Goal: Transaction & Acquisition: Purchase product/service

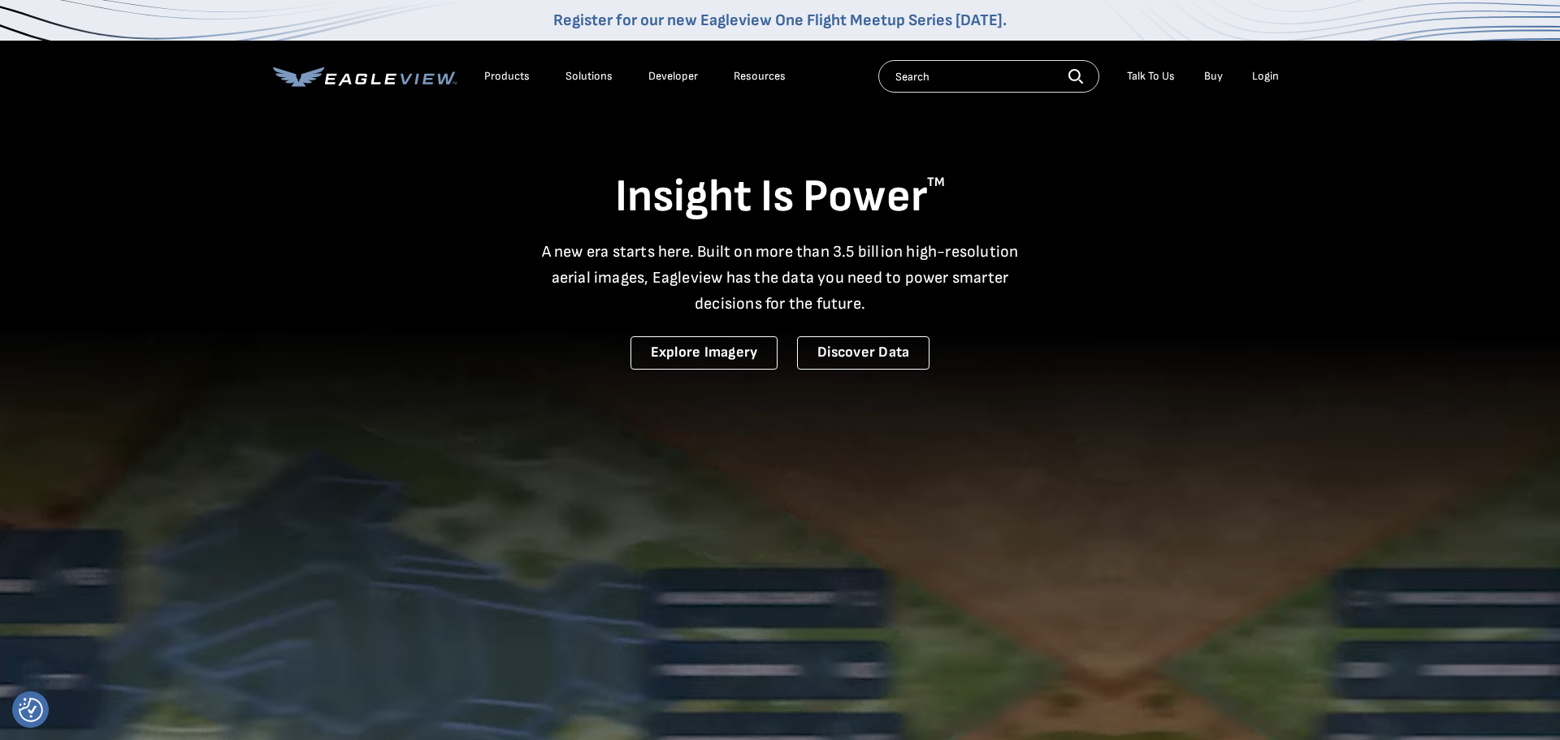
click at [1270, 76] on div "Login" at bounding box center [1265, 76] width 27 height 15
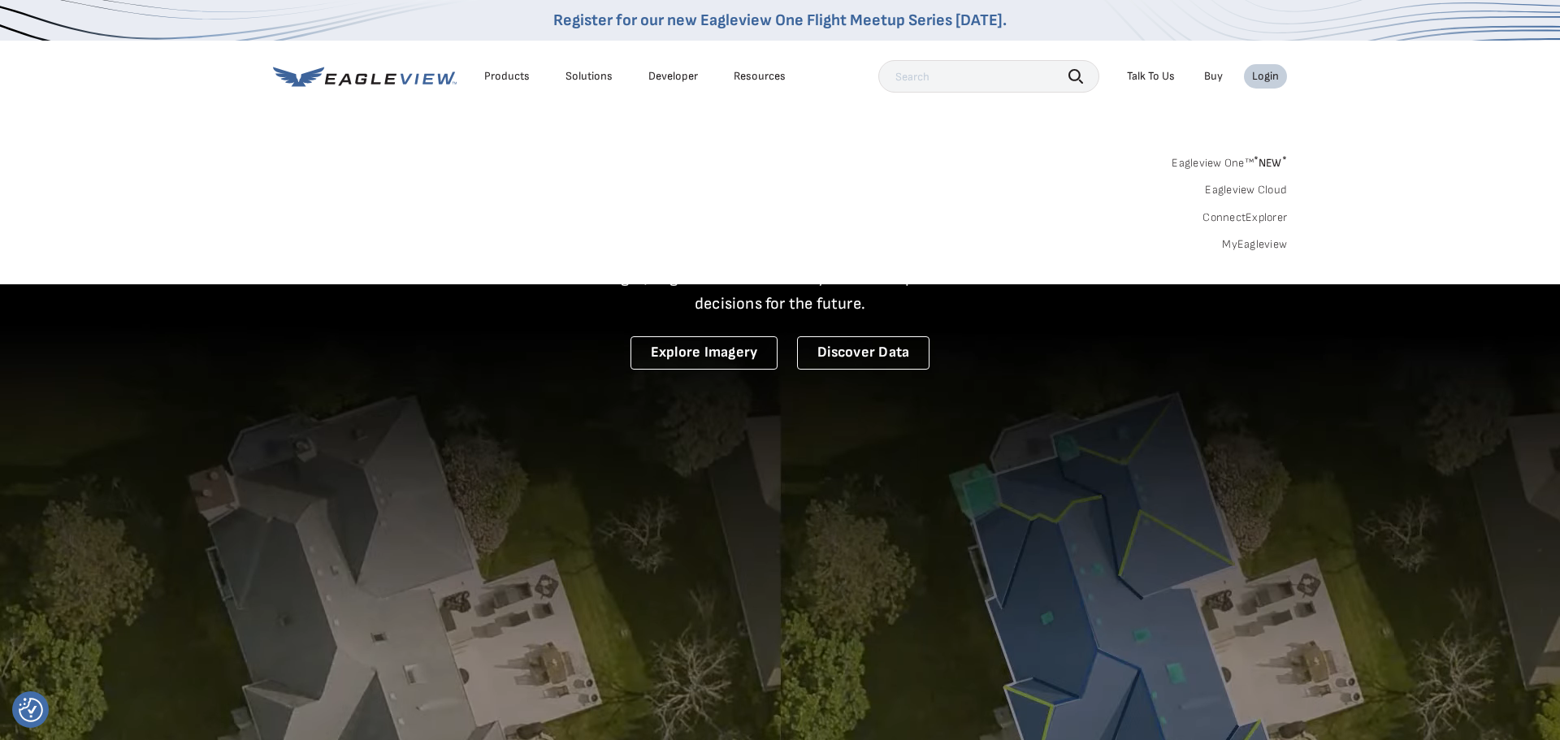
click at [1267, 77] on div "Login" at bounding box center [1265, 76] width 27 height 15
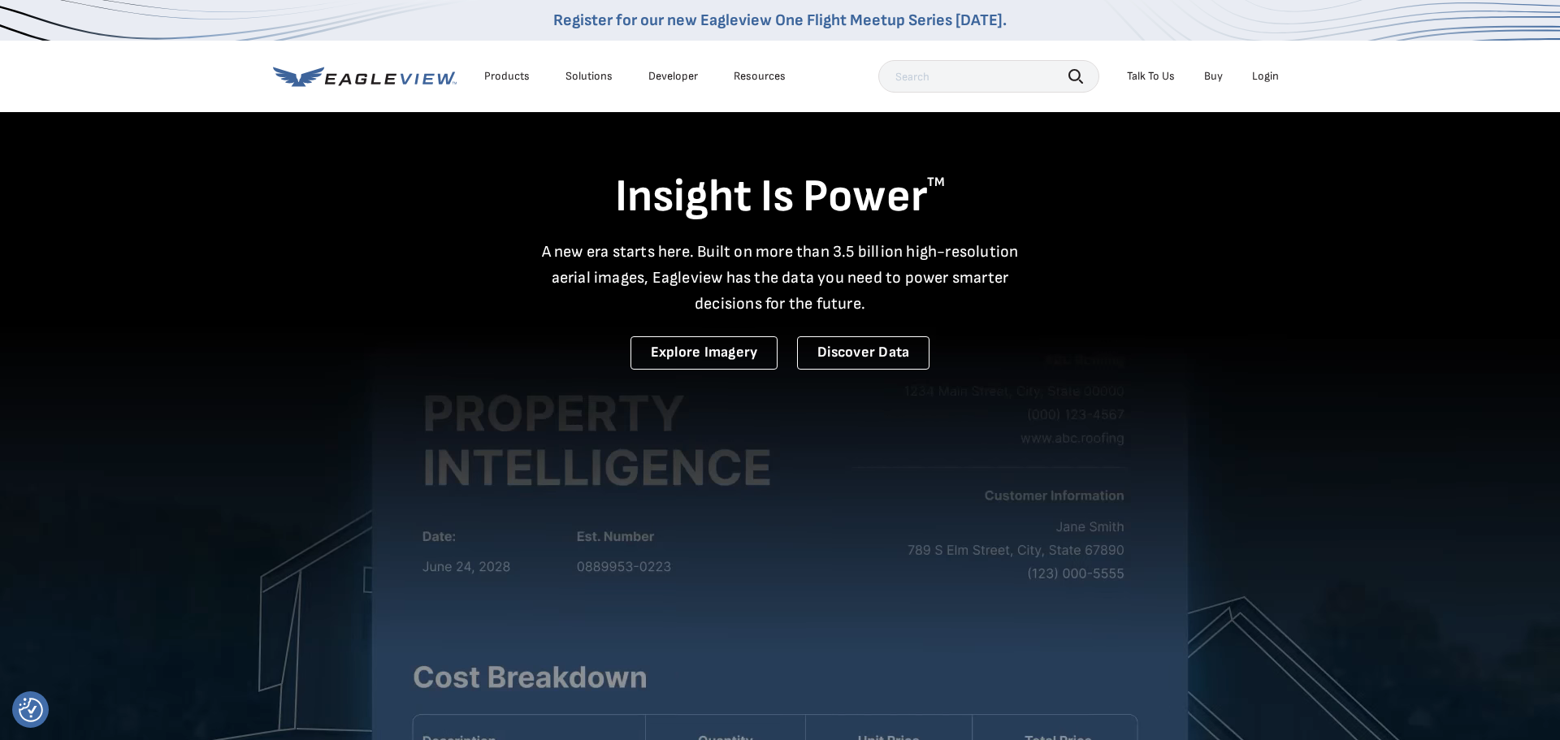
click at [1267, 77] on div "Login" at bounding box center [1265, 76] width 27 height 15
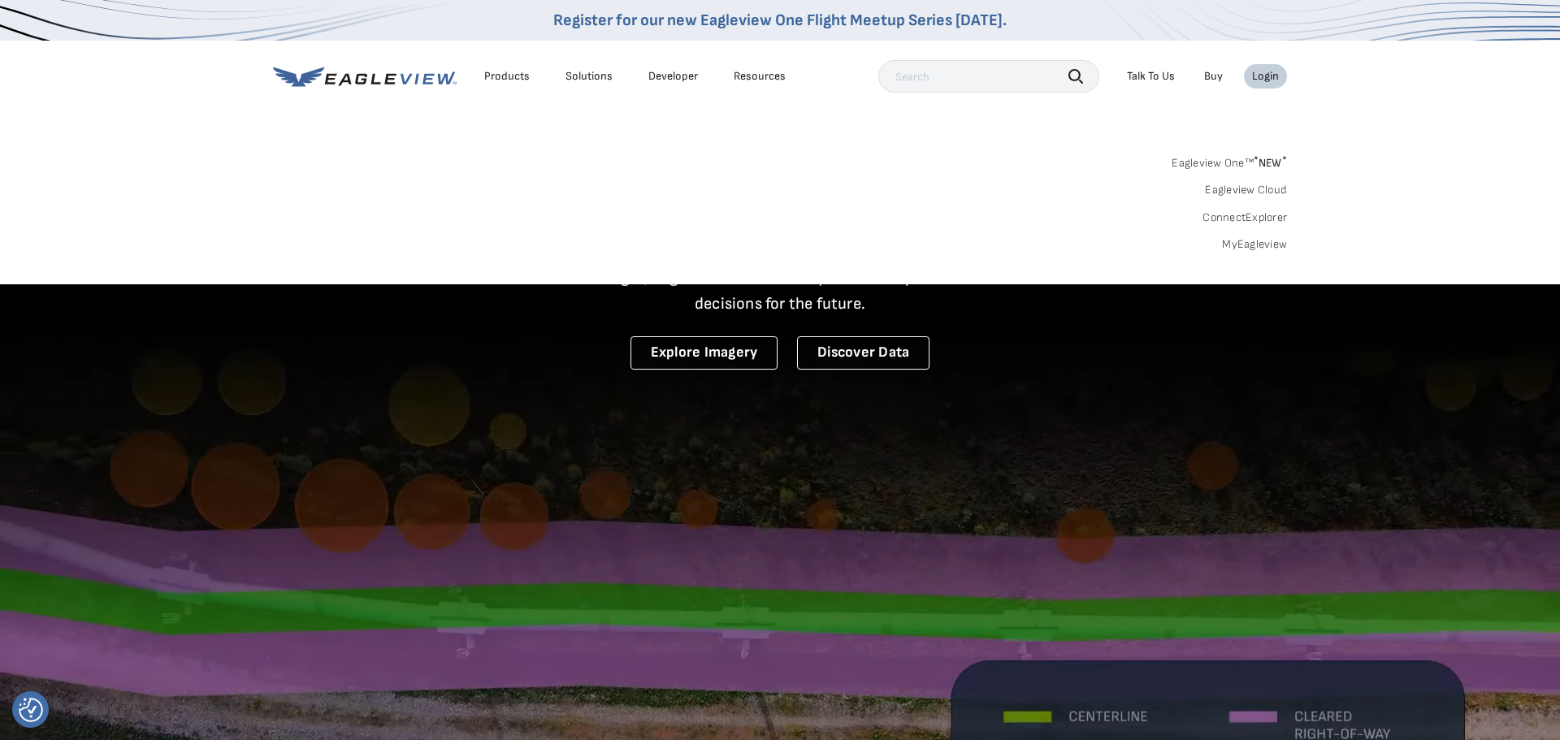
click at [1239, 247] on link "MyEagleview" at bounding box center [1254, 244] width 65 height 15
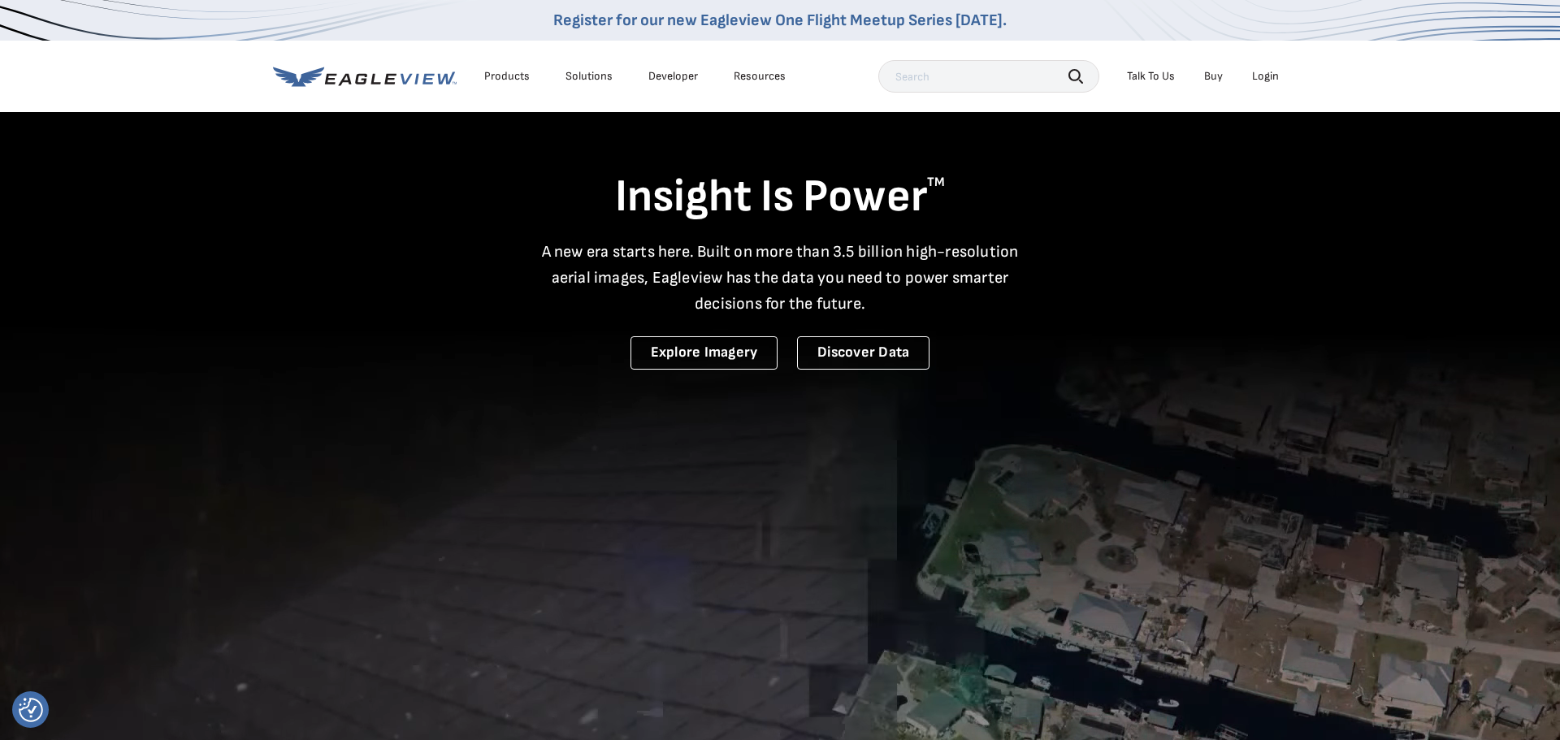
click at [1168, 161] on div "Insight Is Power TM A new era starts here. Built on more than 3.5 billion high-…" at bounding box center [780, 239] width 1014 height 259
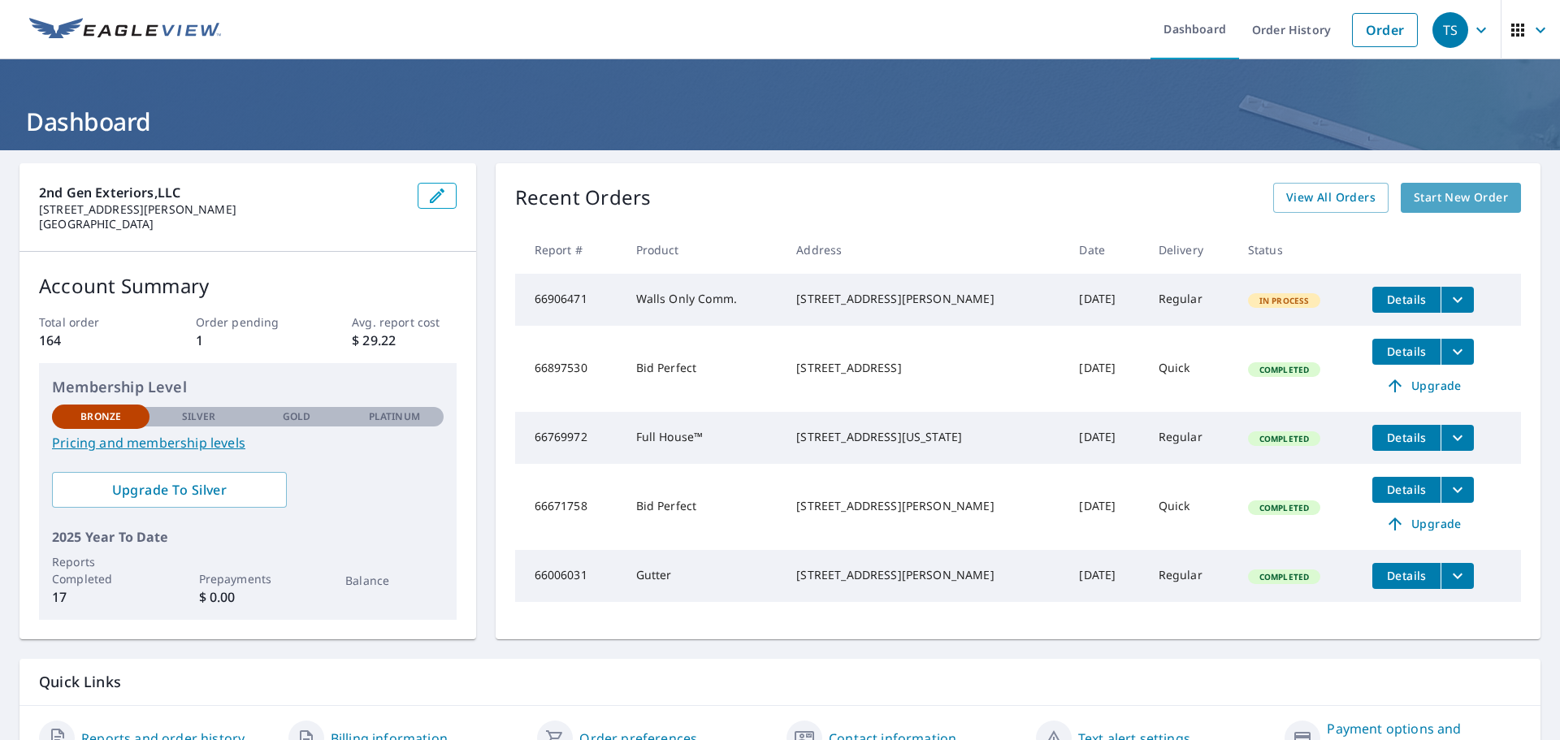
click at [1462, 202] on span "Start New Order" at bounding box center [1461, 198] width 94 height 20
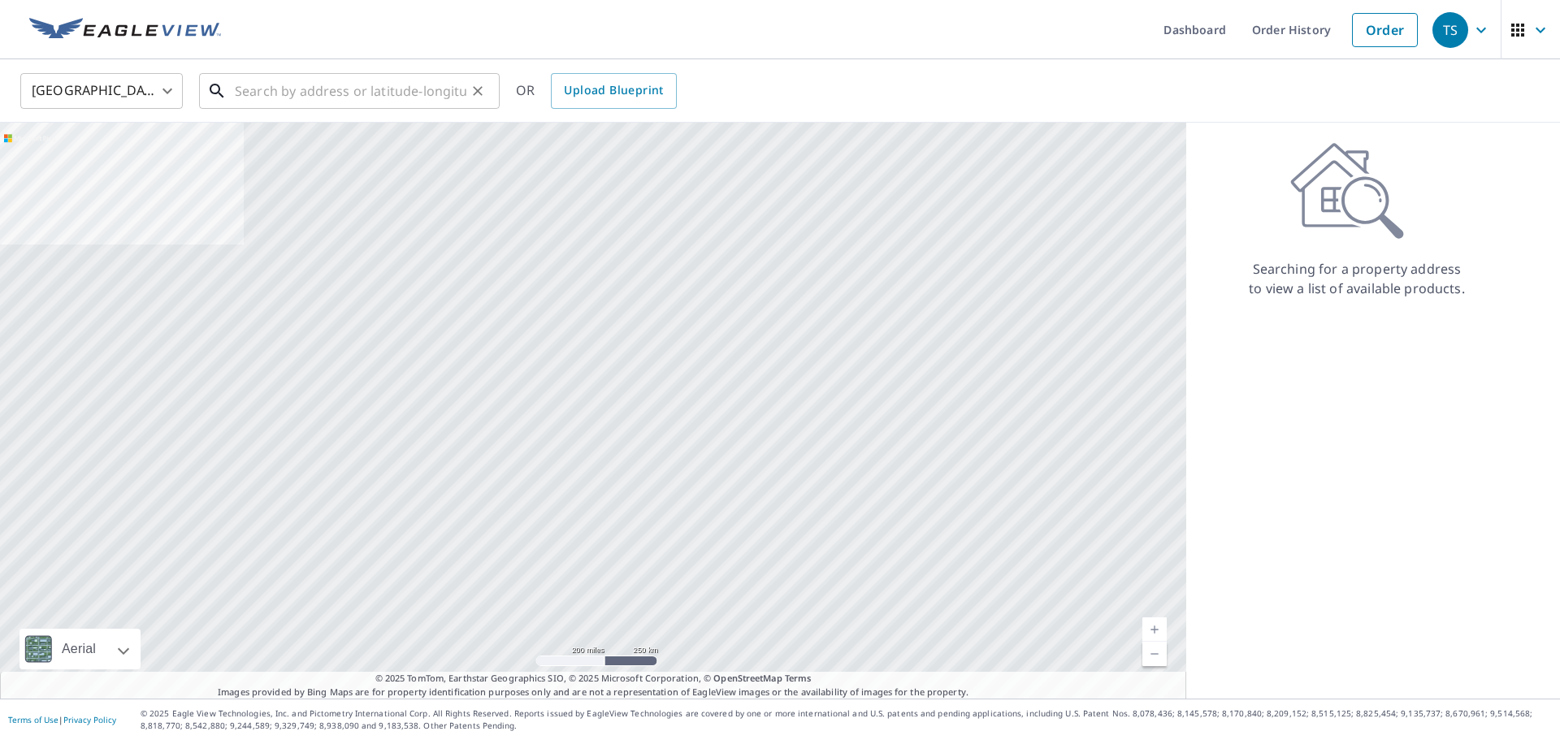
click at [341, 97] on input "text" at bounding box center [351, 90] width 232 height 45
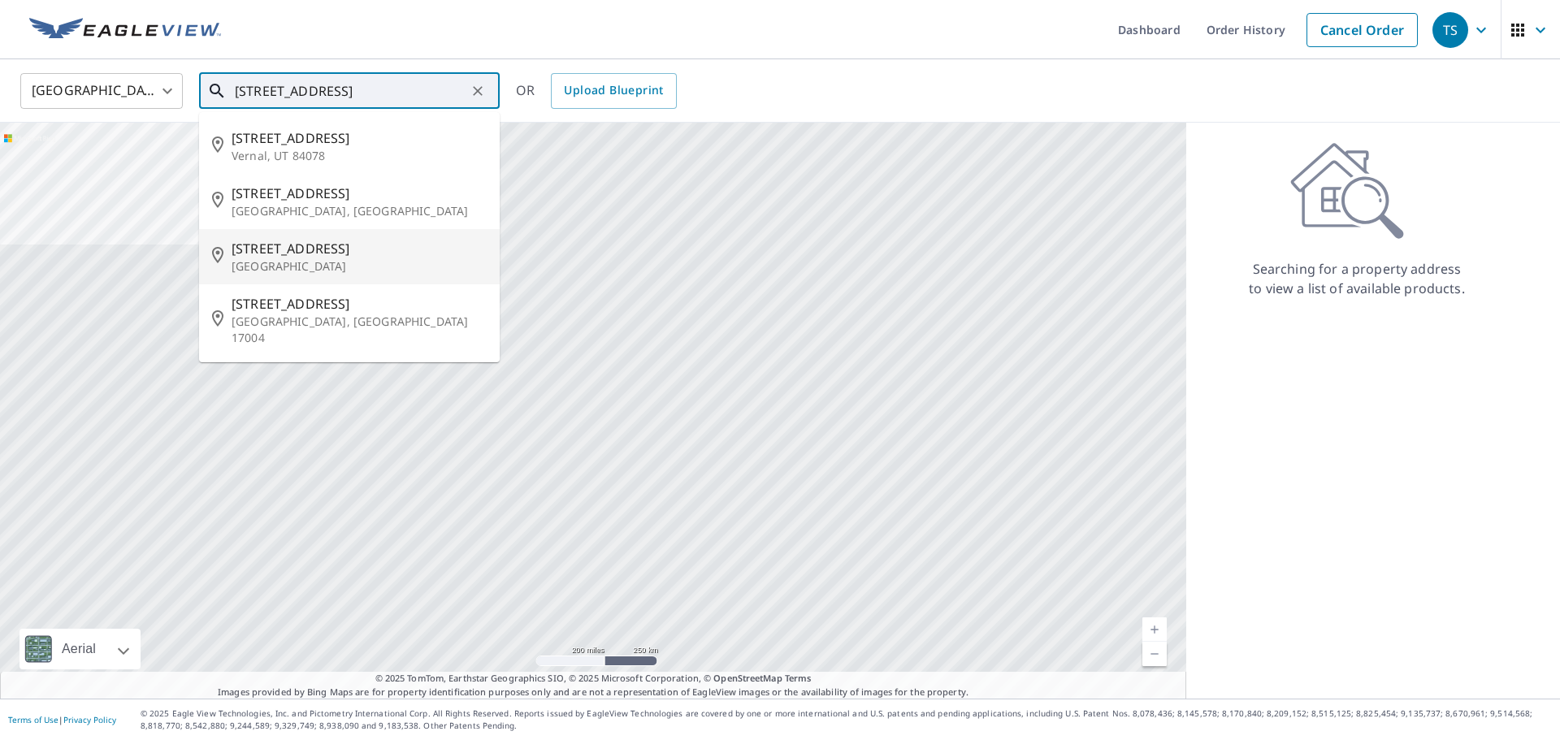
click at [349, 258] on p "Belleville, IL 62226" at bounding box center [359, 266] width 255 height 16
type input "3908 W Main St Belleville, IL 62226"
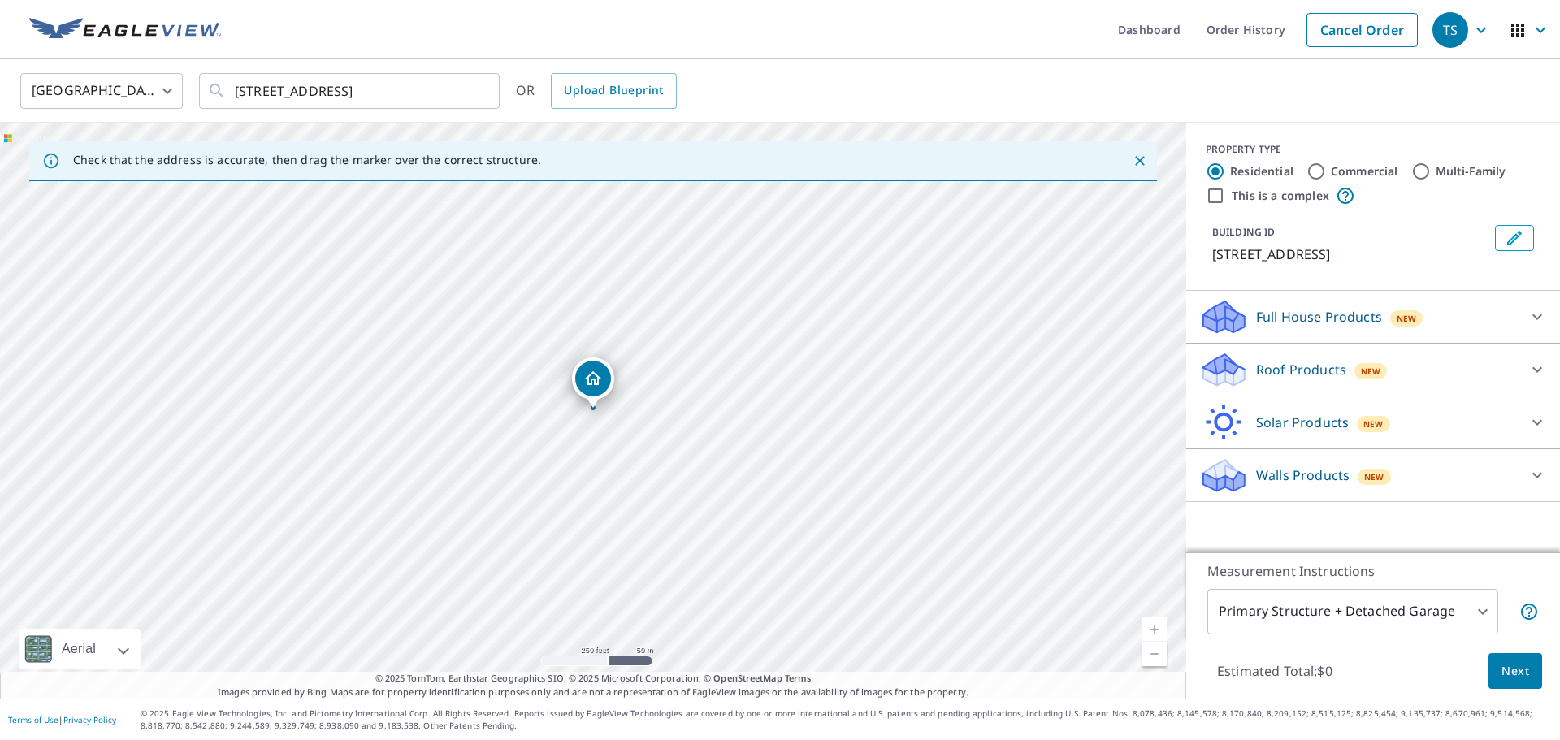
click at [1327, 485] on div "Walls Products New" at bounding box center [1358, 476] width 318 height 38
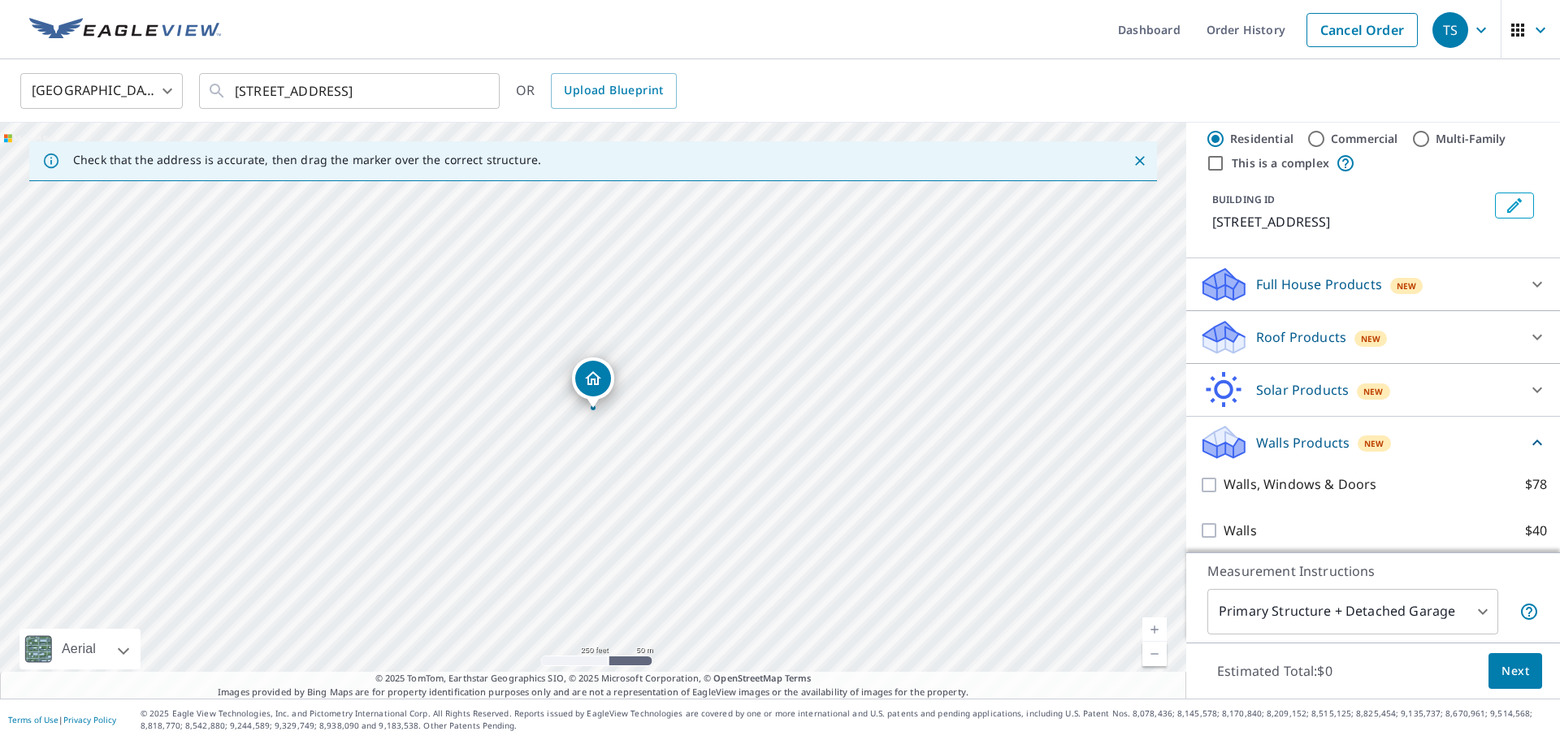
scroll to position [41, 0]
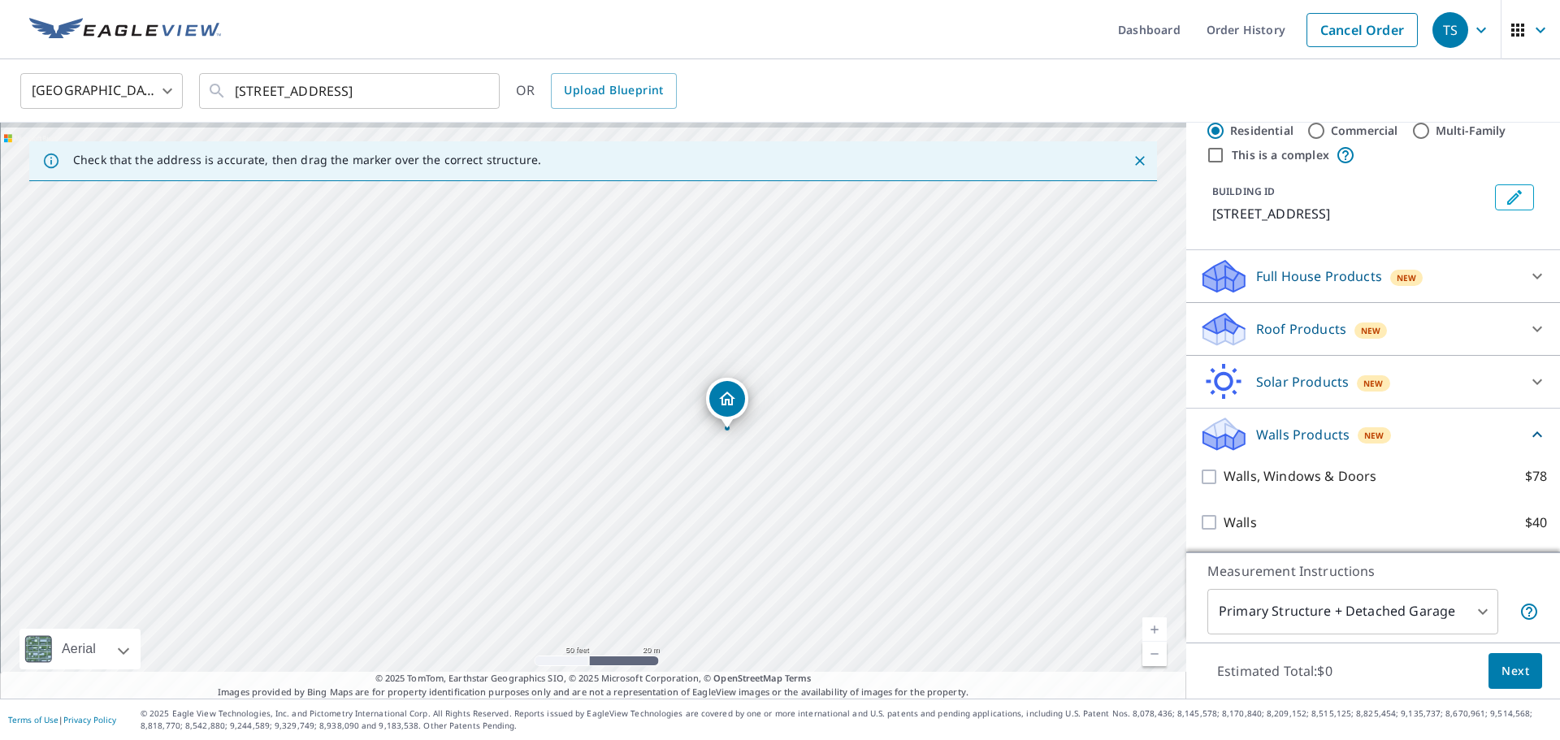
drag, startPoint x: 340, startPoint y: 365, endPoint x: 355, endPoint y: 357, distance: 16.3
click at [570, 416] on div "3908 W Main St Belleville, IL 62226" at bounding box center [593, 411] width 1186 height 576
drag, startPoint x: 712, startPoint y: 401, endPoint x: 375, endPoint y: 263, distance: 364.0
drag, startPoint x: 589, startPoint y: 378, endPoint x: 596, endPoint y: 393, distance: 16.7
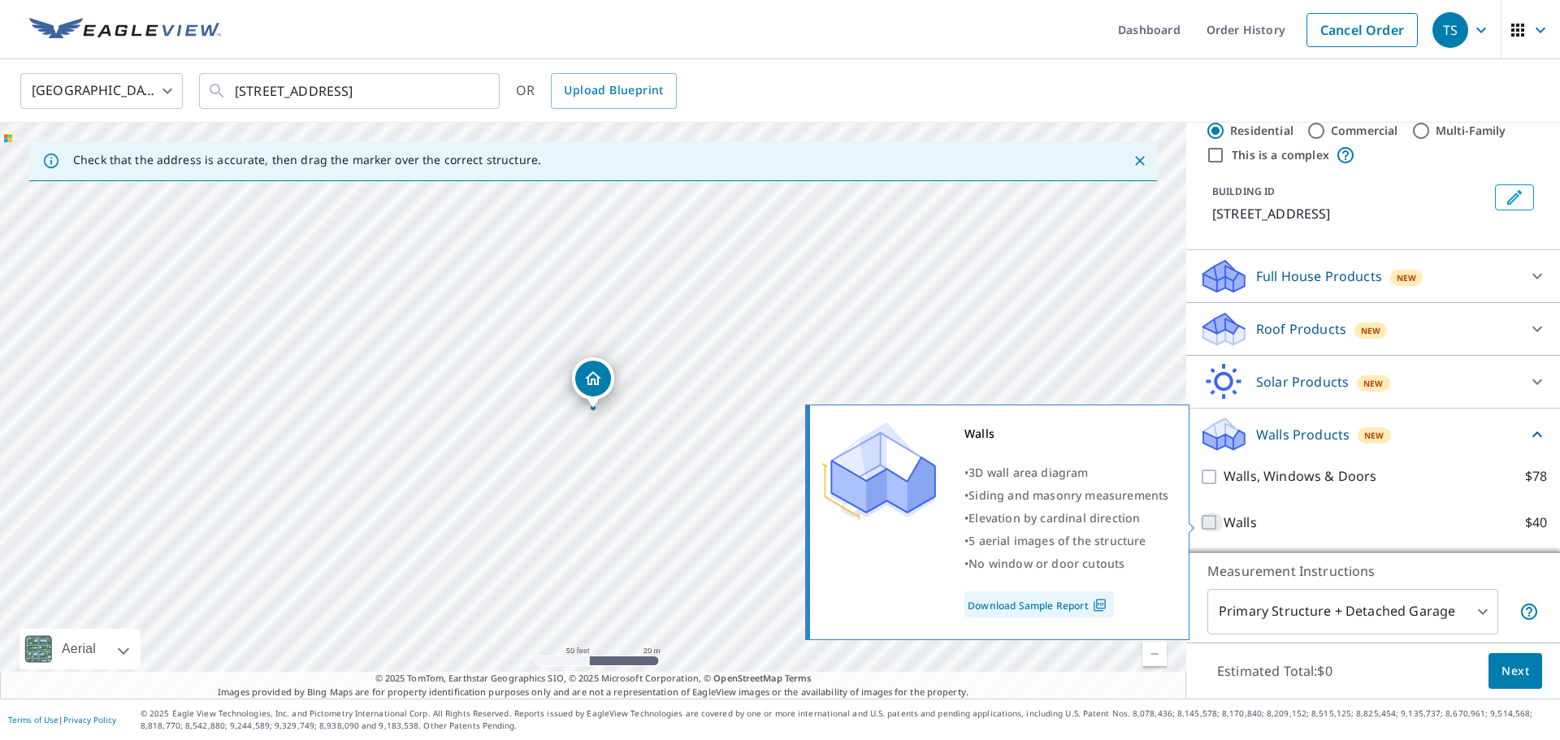
click at [1214, 524] on input "Walls $40" at bounding box center [1211, 522] width 24 height 19
checkbox input "true"
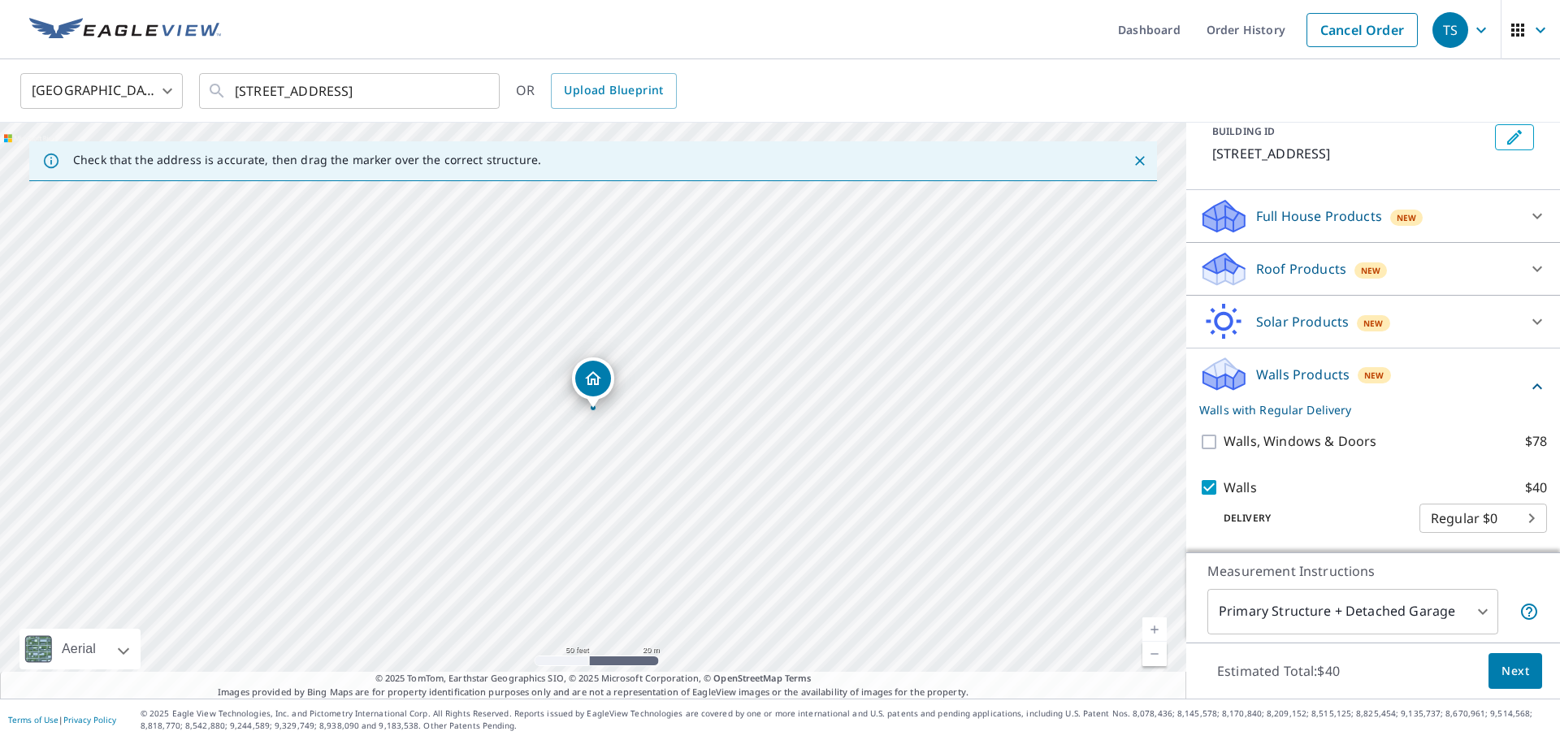
scroll to position [102, 0]
click at [1523, 678] on span "Next" at bounding box center [1515, 671] width 28 height 20
